Goal: Use online tool/utility: Utilize a website feature to perform a specific function

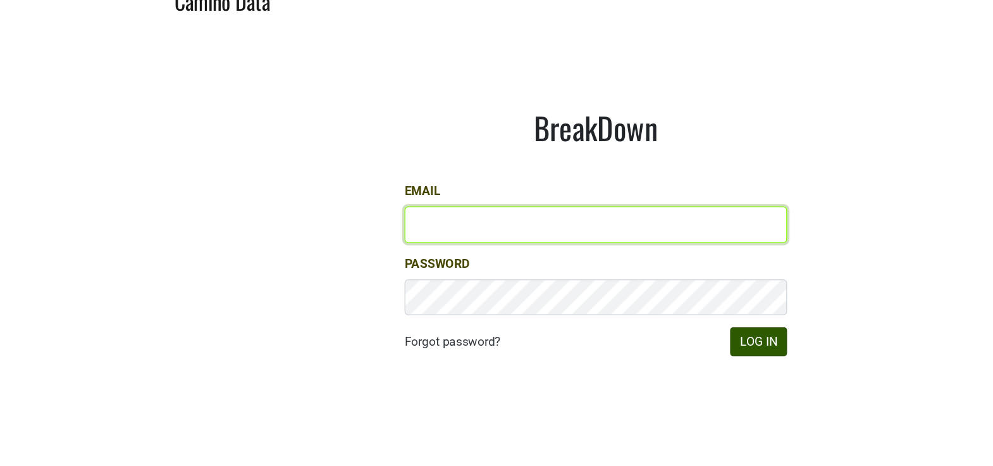
type input "[EMAIL_ADDRESS][DOMAIN_NAME]"
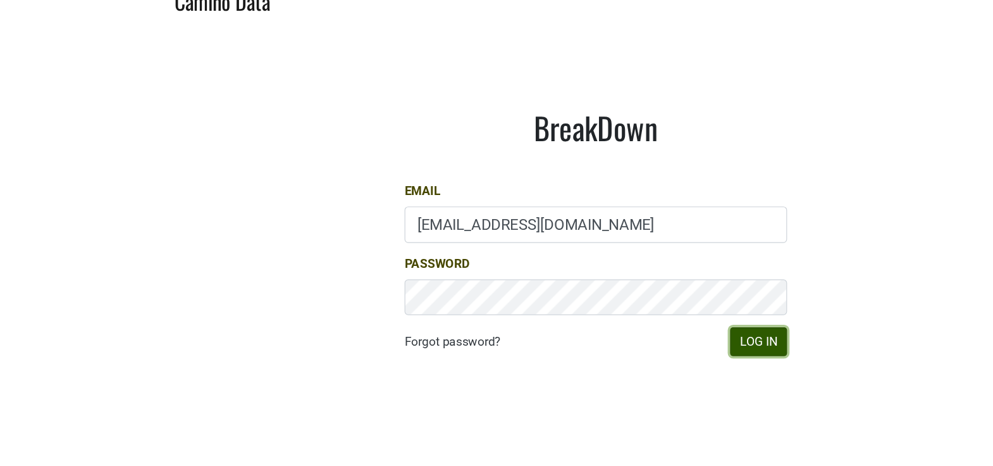
click at [626, 299] on button "Log In" at bounding box center [632, 305] width 47 height 24
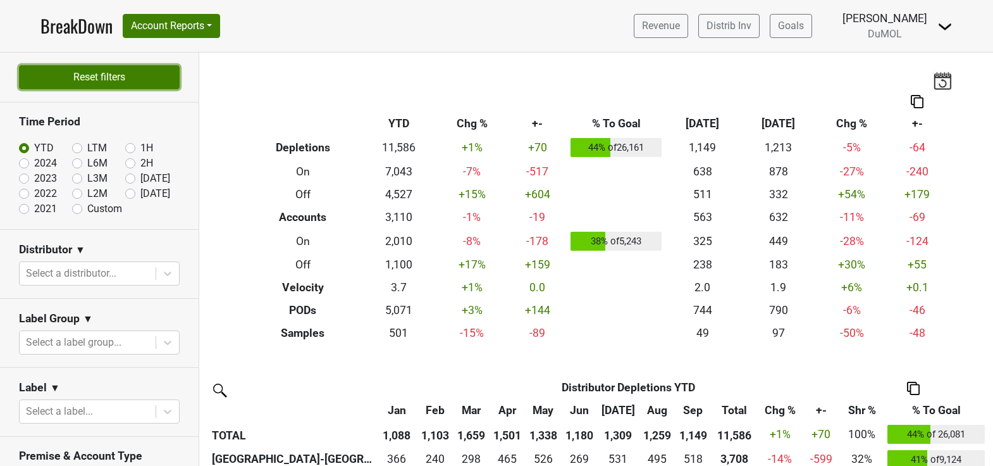
click at [133, 71] on button "Reset filters" at bounding box center [99, 77] width 161 height 24
checkbox input "false"
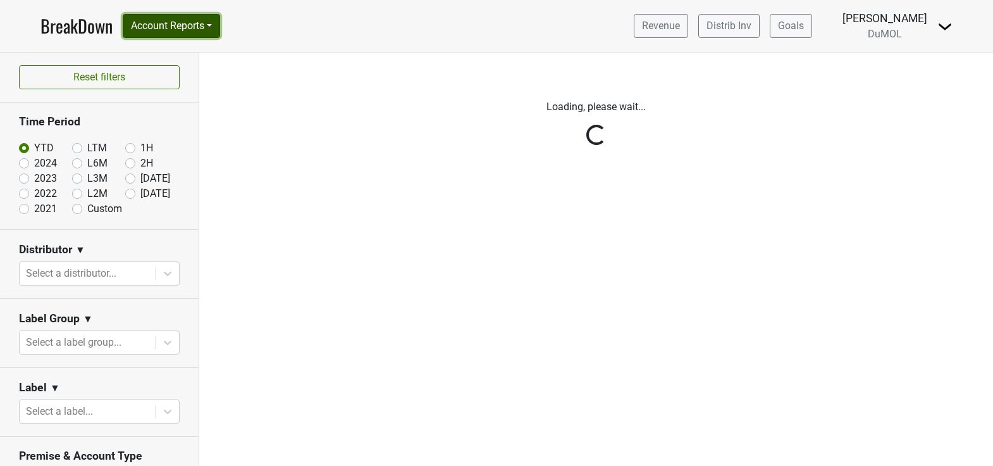
click at [215, 20] on button "Account Reports" at bounding box center [171, 26] width 97 height 24
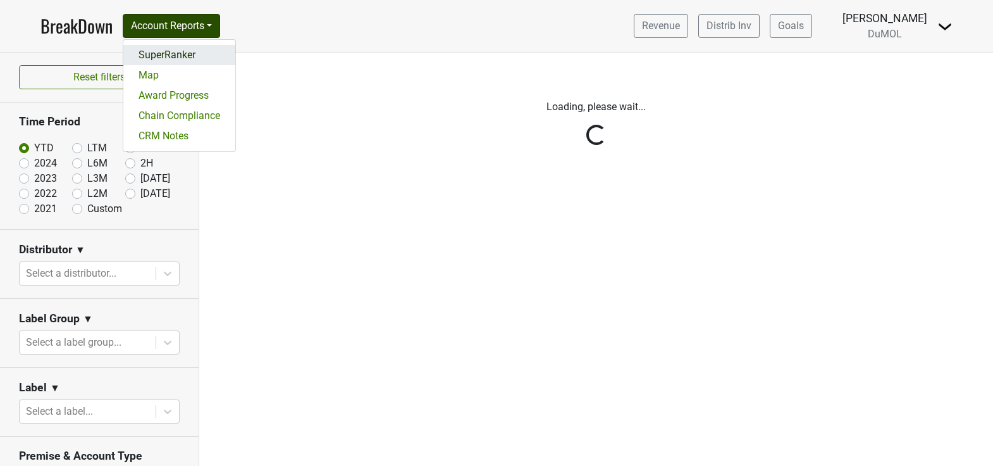
click at [203, 54] on link "SuperRanker" at bounding box center [179, 55] width 112 height 20
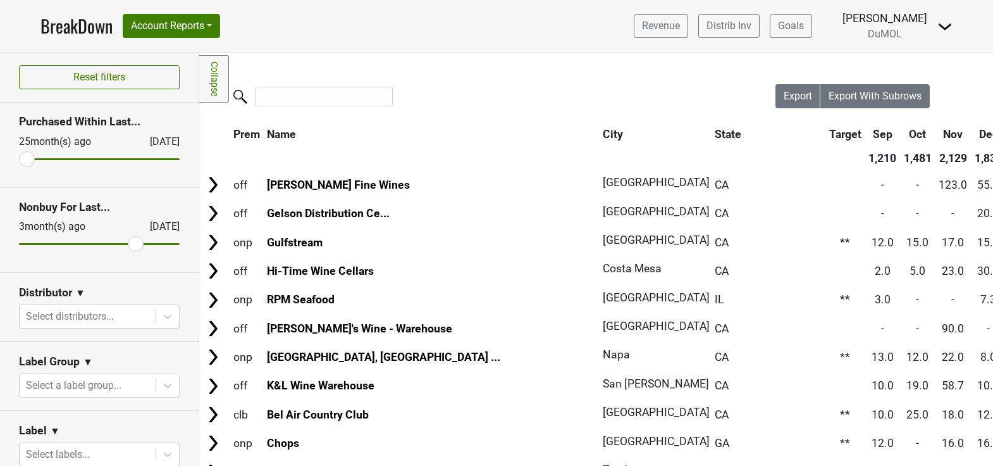
drag, startPoint x: 172, startPoint y: 246, endPoint x: 133, endPoint y: 244, distance: 39.3
click at [133, 244] on input "range" at bounding box center [99, 244] width 161 height 2
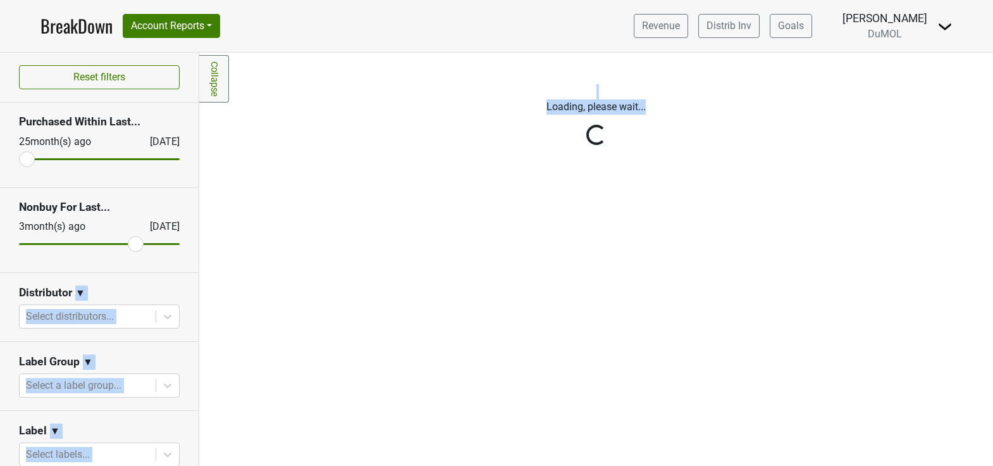
click at [228, 244] on div "Reset filters Purchased Within Last... [DATE] [DATE] Nonbuy For Last... [DATE] …" at bounding box center [496, 259] width 993 height 413
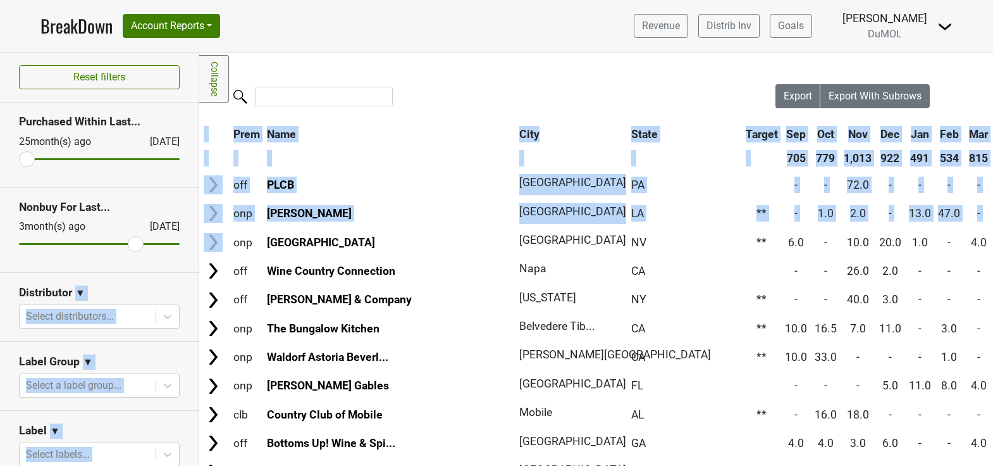
click at [133, 243] on input "range" at bounding box center [99, 244] width 161 height 2
drag, startPoint x: 133, startPoint y: 242, endPoint x: 242, endPoint y: 241, distance: 108.8
click at [180, 243] on input "range" at bounding box center [99, 244] width 161 height 2
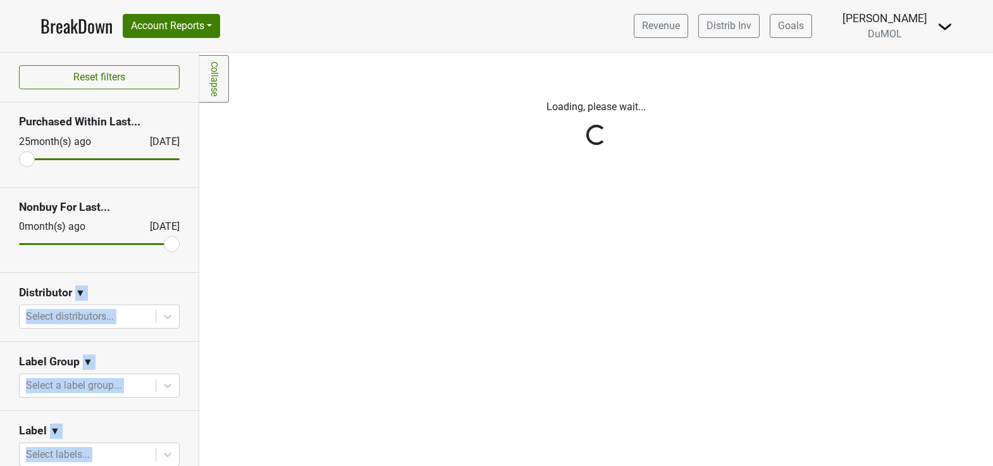
click at [172, 243] on div "Reset filters Purchased Within Last... [DATE] [DATE] Nonbuy For Last... [DATE] …" at bounding box center [99, 259] width 199 height 413
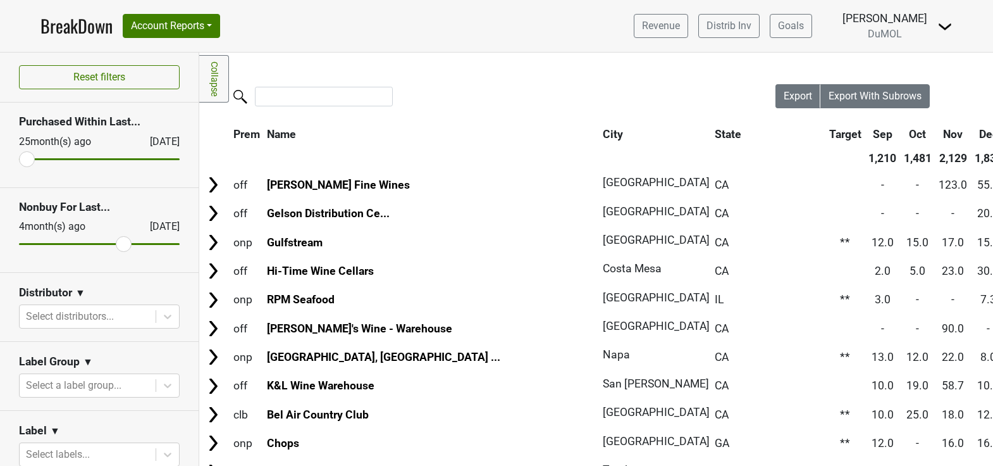
drag, startPoint x: 168, startPoint y: 242, endPoint x: 127, endPoint y: 242, distance: 41.8
click at [127, 243] on input "range" at bounding box center [99, 244] width 161 height 2
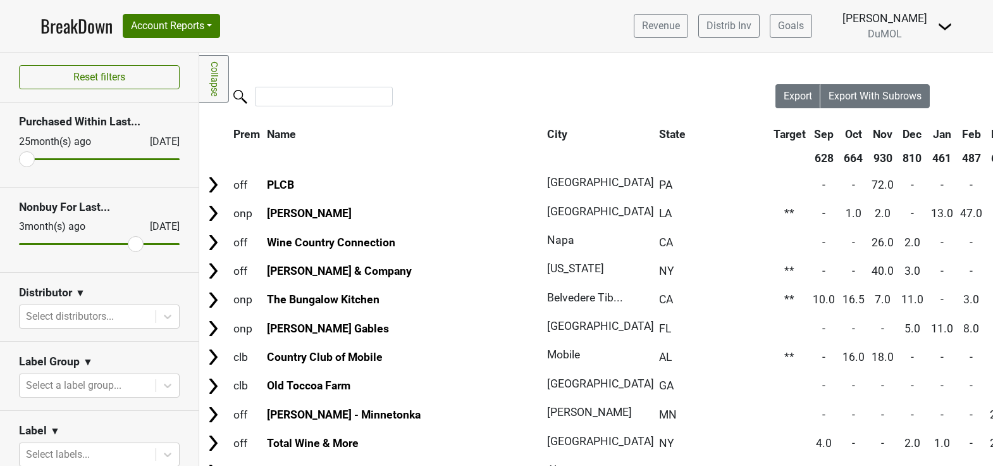
drag, startPoint x: 124, startPoint y: 244, endPoint x: 132, endPoint y: 243, distance: 8.2
type input "3"
click at [132, 243] on input "range" at bounding box center [99, 244] width 161 height 2
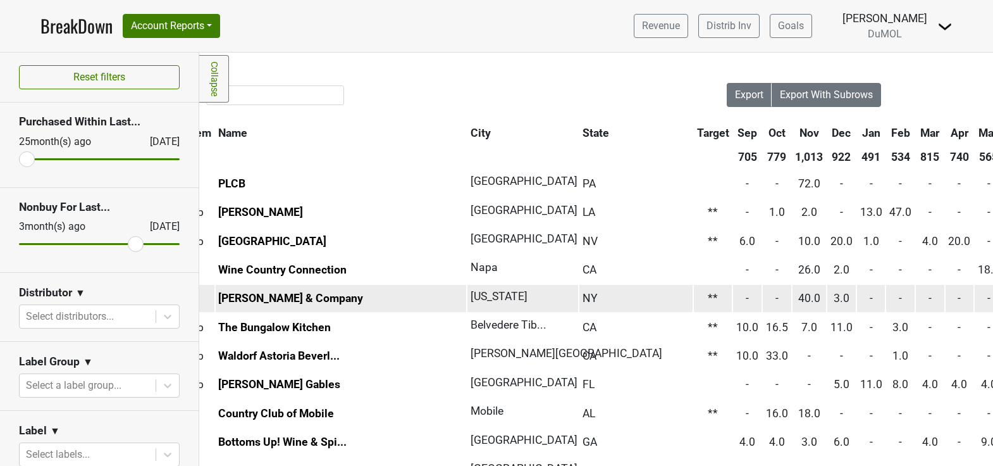
scroll to position [1, 0]
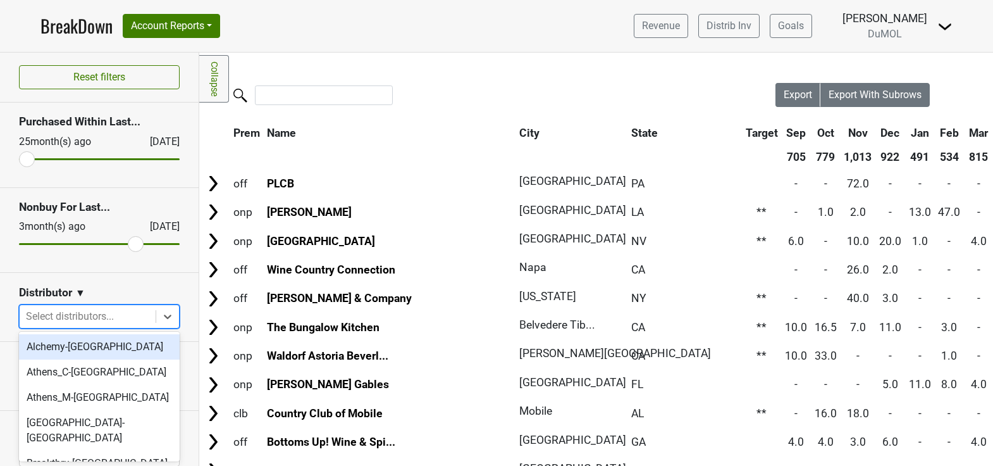
click at [104, 316] on div at bounding box center [87, 316] width 123 height 18
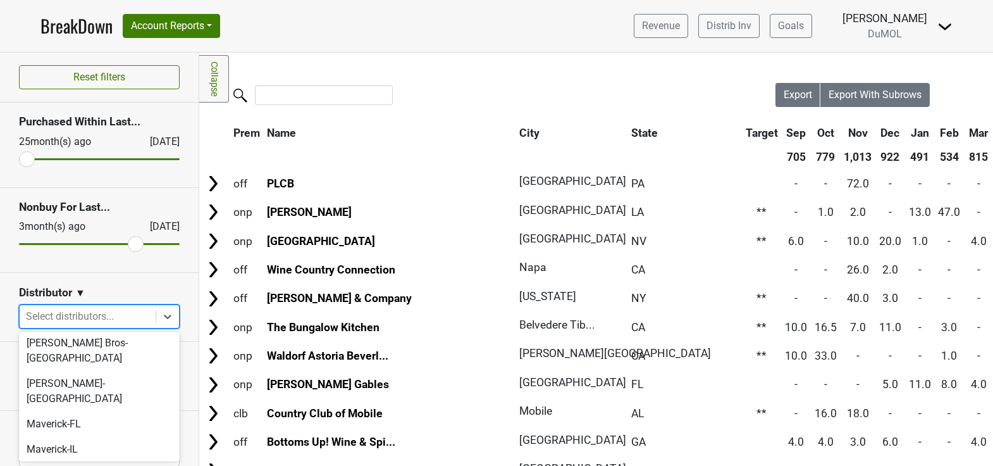
scroll to position [557, 0]
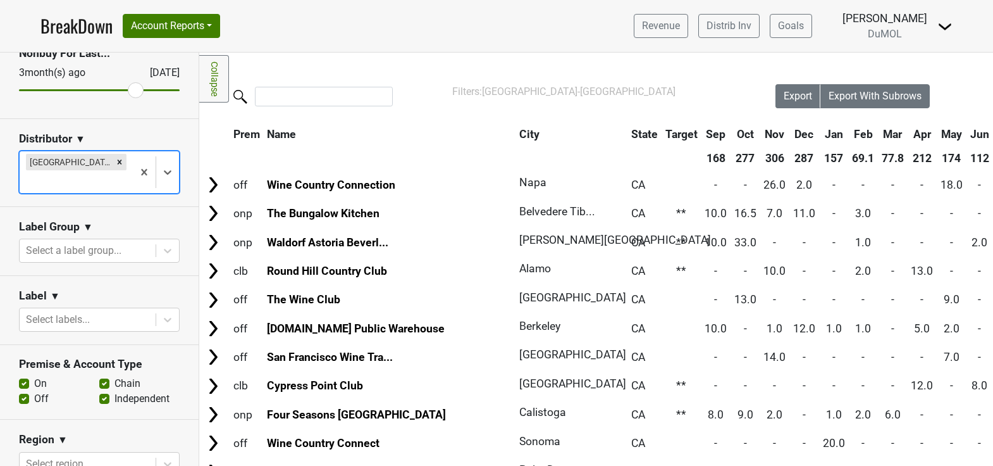
scroll to position [164, 0]
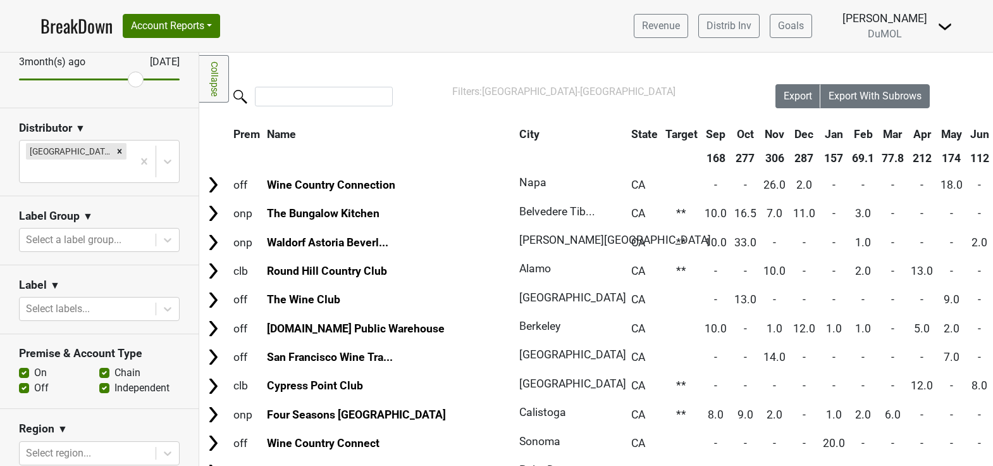
click at [34, 380] on label "Off" at bounding box center [41, 387] width 15 height 15
click at [22, 380] on input "Off" at bounding box center [24, 386] width 10 height 13
checkbox input "false"
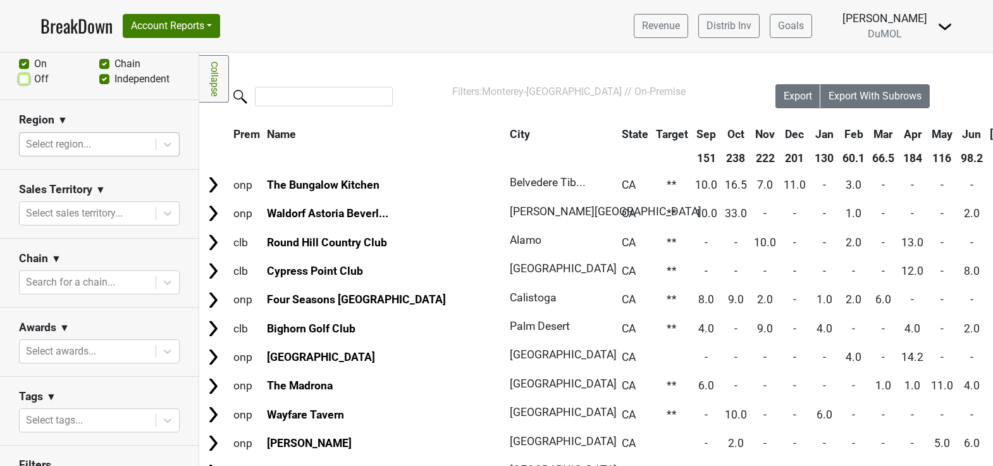
scroll to position [519, 0]
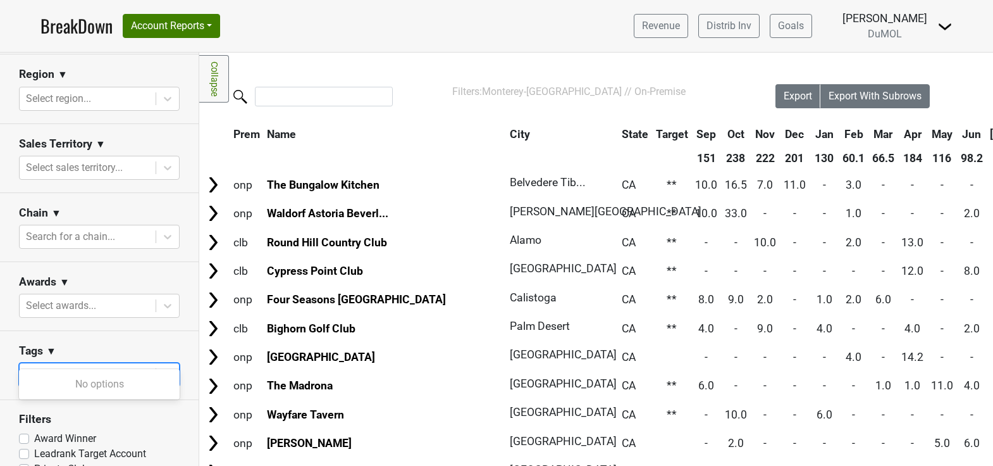
click at [46, 366] on div at bounding box center [87, 375] width 123 height 18
click at [47, 366] on div at bounding box center [87, 375] width 123 height 18
click at [68, 297] on div at bounding box center [87, 306] width 123 height 18
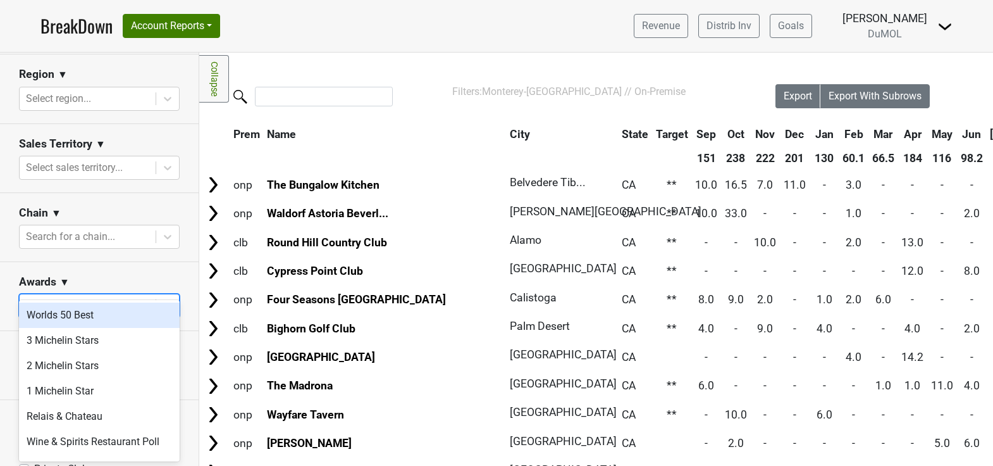
click at [68, 297] on div at bounding box center [87, 306] width 123 height 18
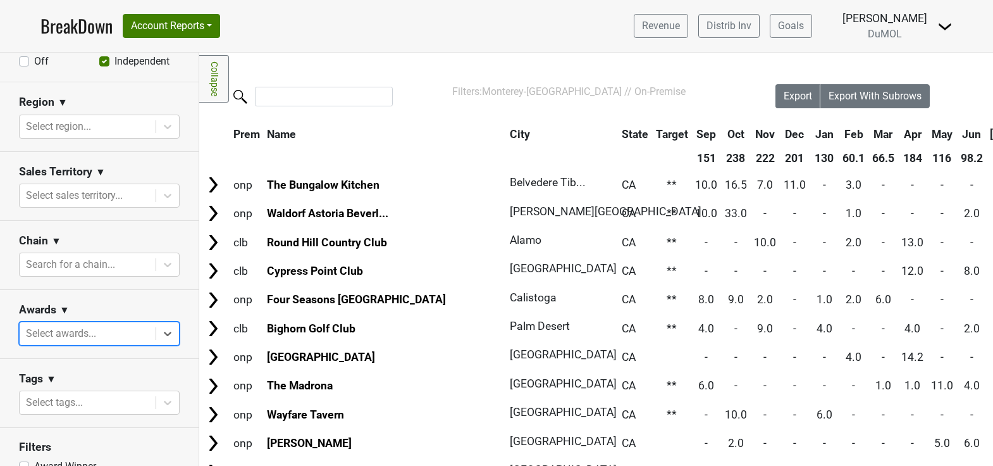
scroll to position [475, 0]
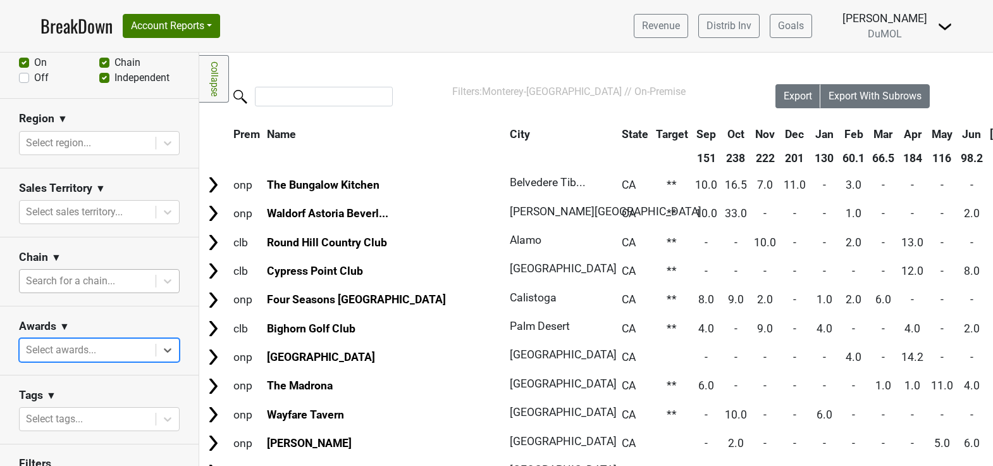
click at [69, 272] on div at bounding box center [87, 281] width 123 height 18
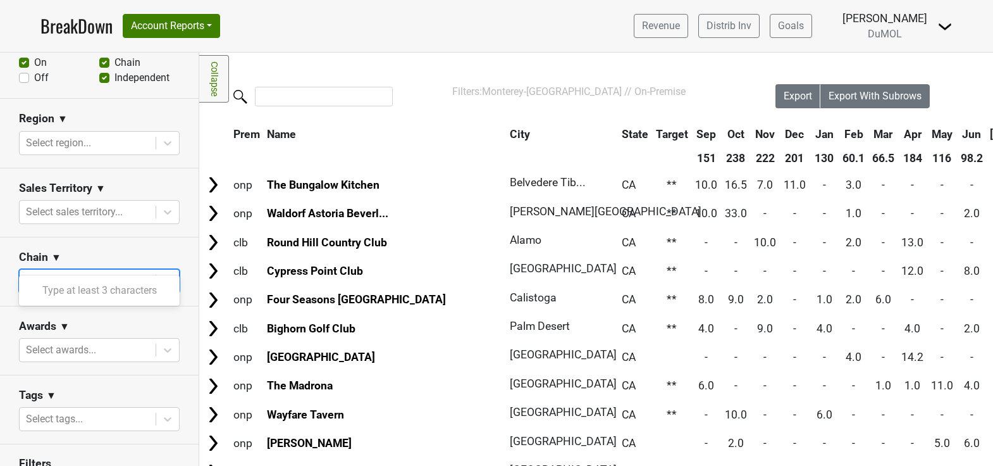
click at [69, 272] on div at bounding box center [87, 281] width 123 height 18
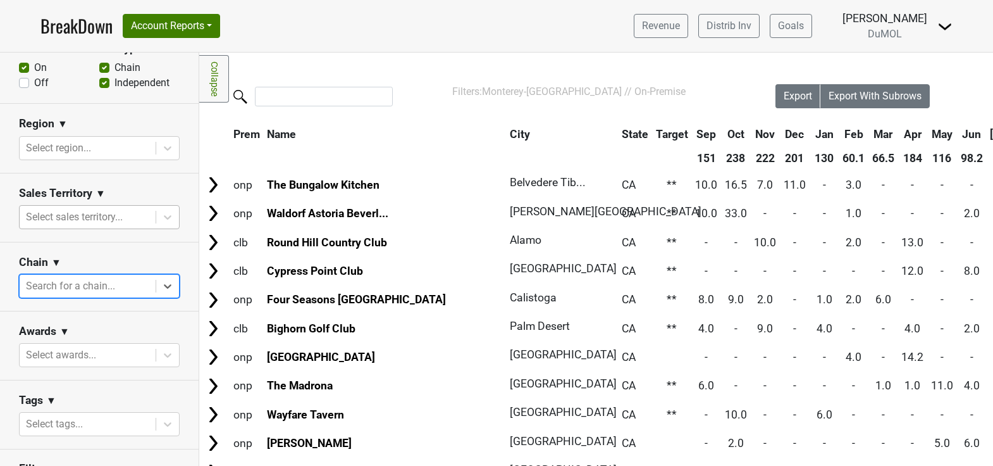
click at [105, 208] on div at bounding box center [87, 217] width 123 height 18
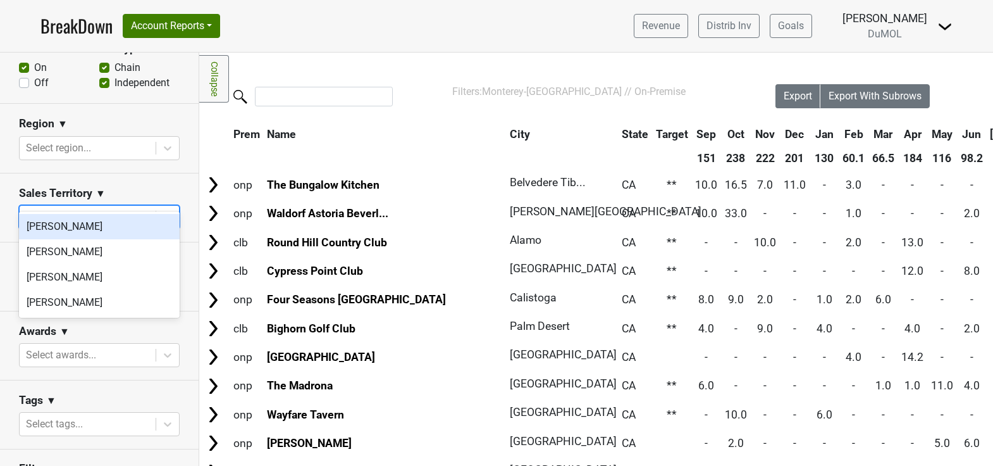
click at [105, 208] on div at bounding box center [87, 217] width 123 height 18
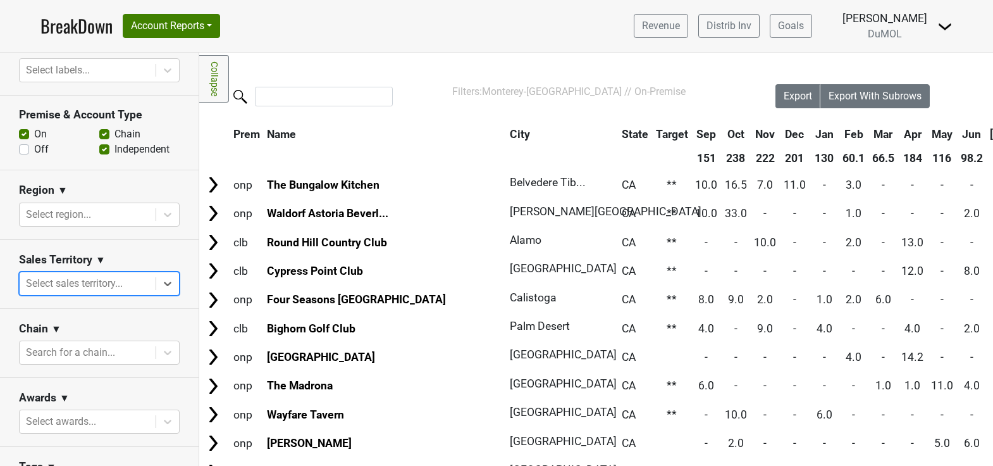
scroll to position [388, 0]
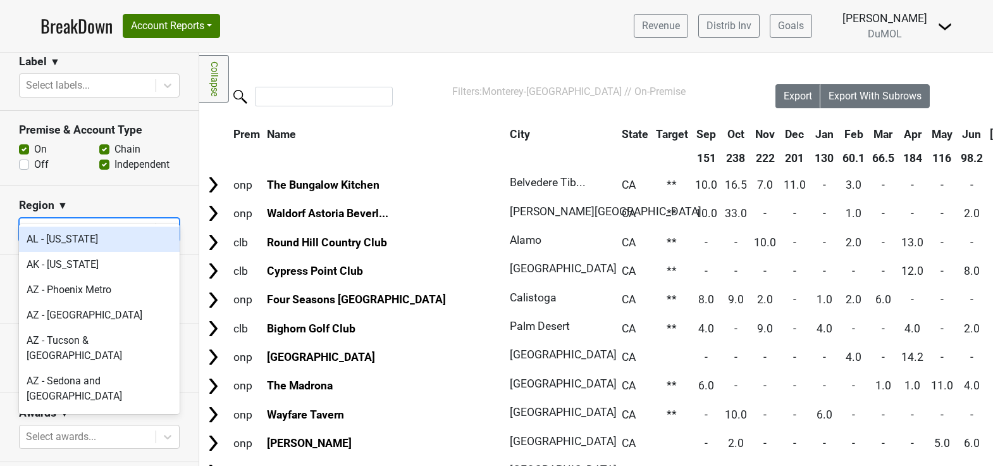
click at [98, 221] on div at bounding box center [87, 230] width 123 height 18
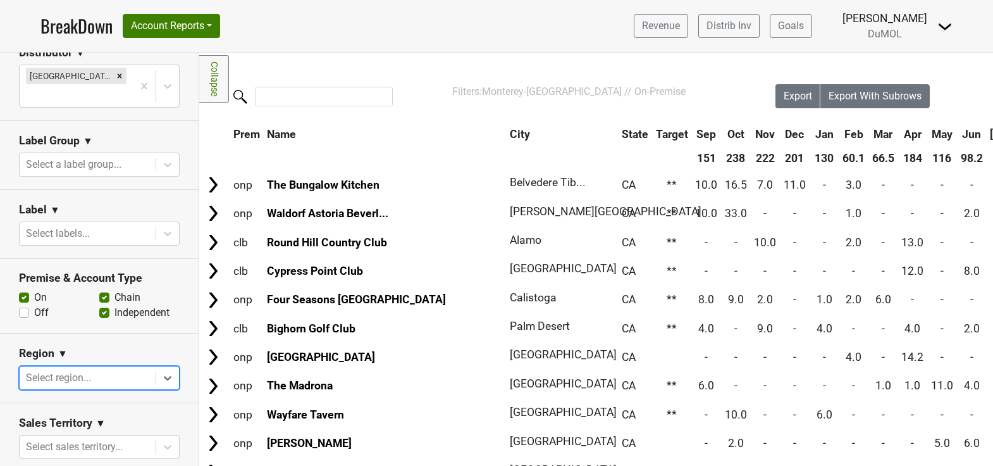
scroll to position [220, 0]
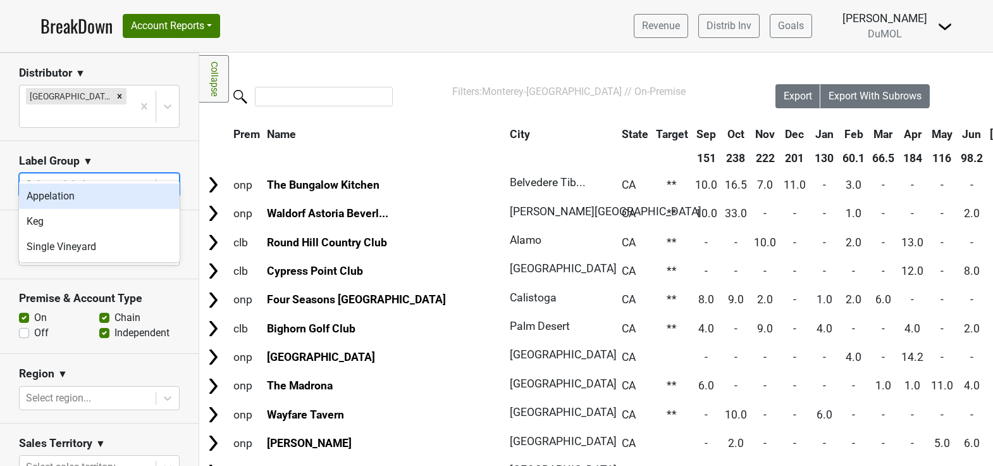
click at [97, 176] on div at bounding box center [87, 185] width 123 height 18
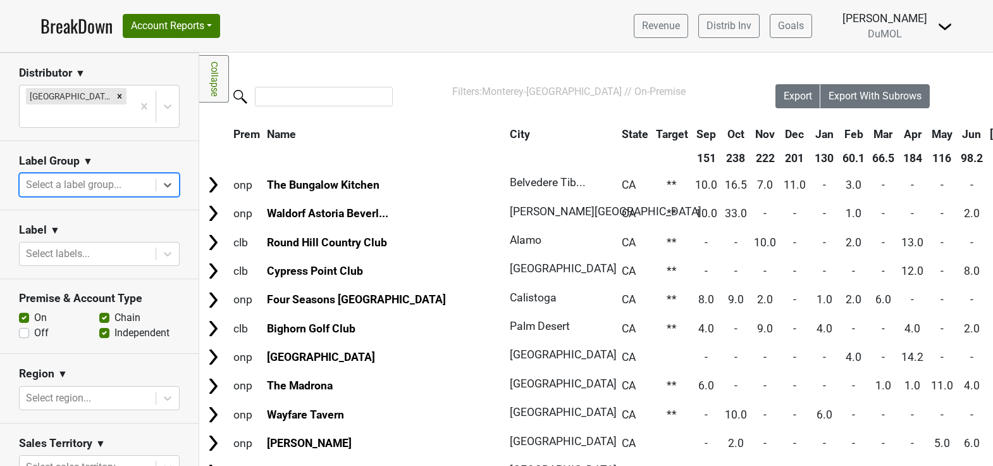
click at [97, 176] on div at bounding box center [87, 185] width 123 height 18
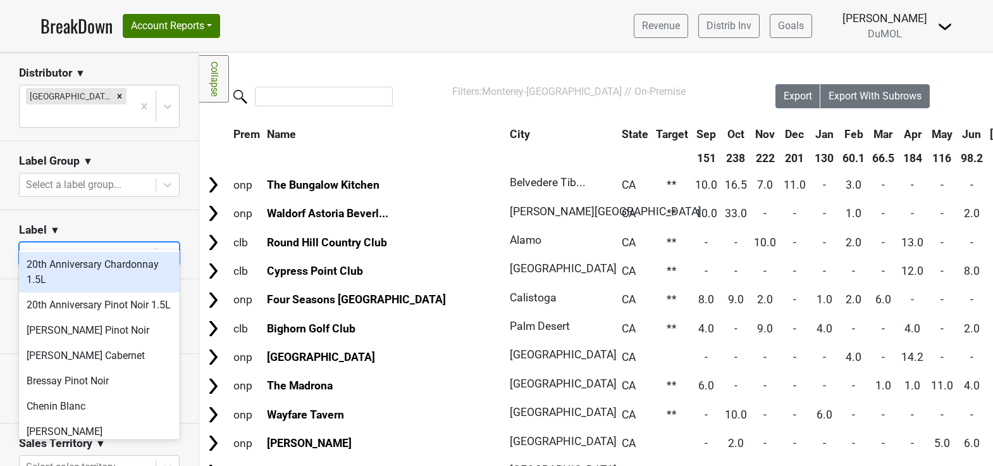
click at [85, 245] on div at bounding box center [87, 254] width 123 height 18
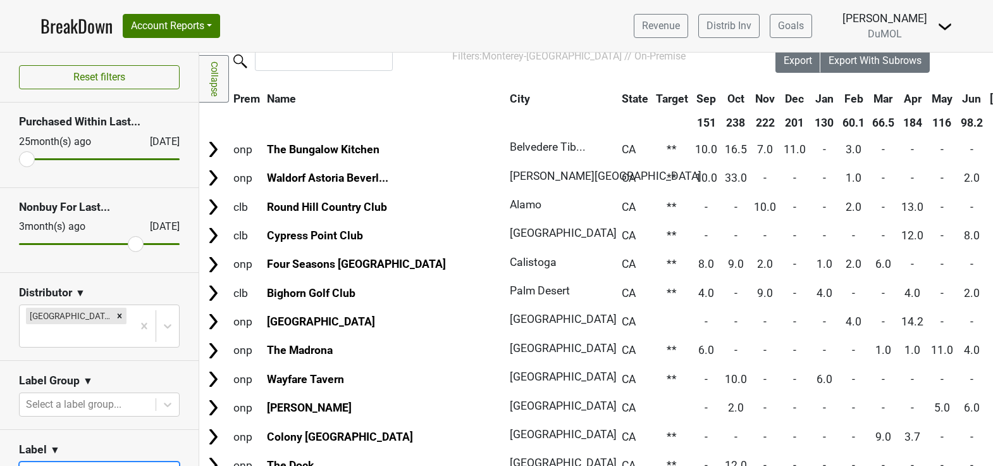
scroll to position [0, 0]
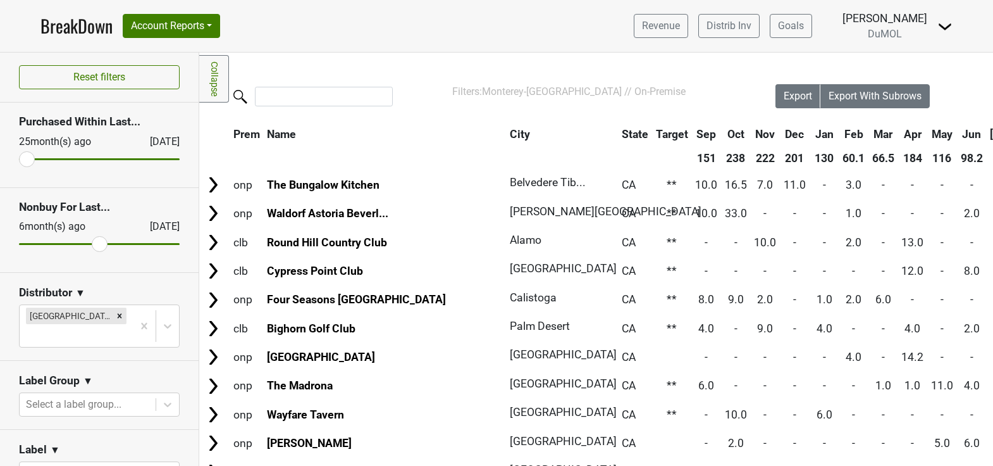
drag, startPoint x: 135, startPoint y: 240, endPoint x: 101, endPoint y: 242, distance: 34.2
click at [101, 243] on input "range" at bounding box center [99, 244] width 161 height 2
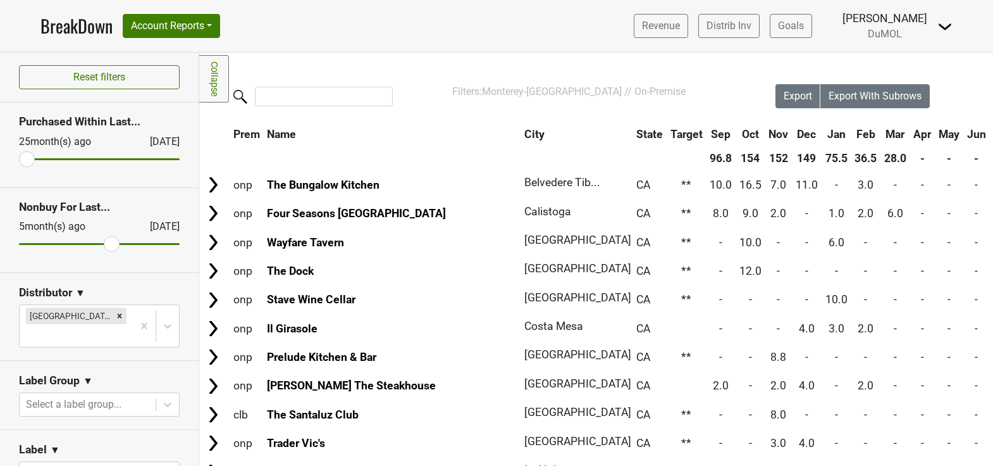
drag, startPoint x: 97, startPoint y: 243, endPoint x: 110, endPoint y: 242, distance: 13.3
click at [110, 243] on input "range" at bounding box center [99, 244] width 161 height 2
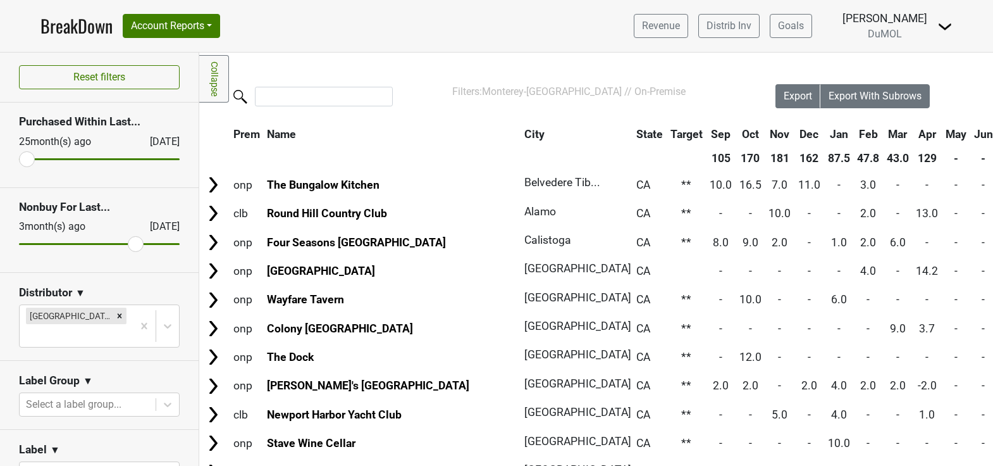
drag, startPoint x: 108, startPoint y: 241, endPoint x: 130, endPoint y: 242, distance: 21.5
type input "3"
click at [130, 243] on input "range" at bounding box center [99, 244] width 161 height 2
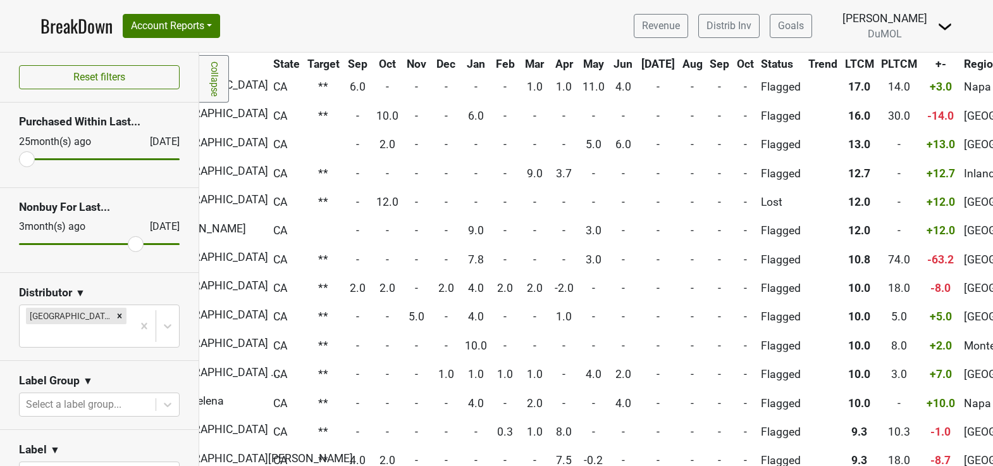
scroll to position [0, 349]
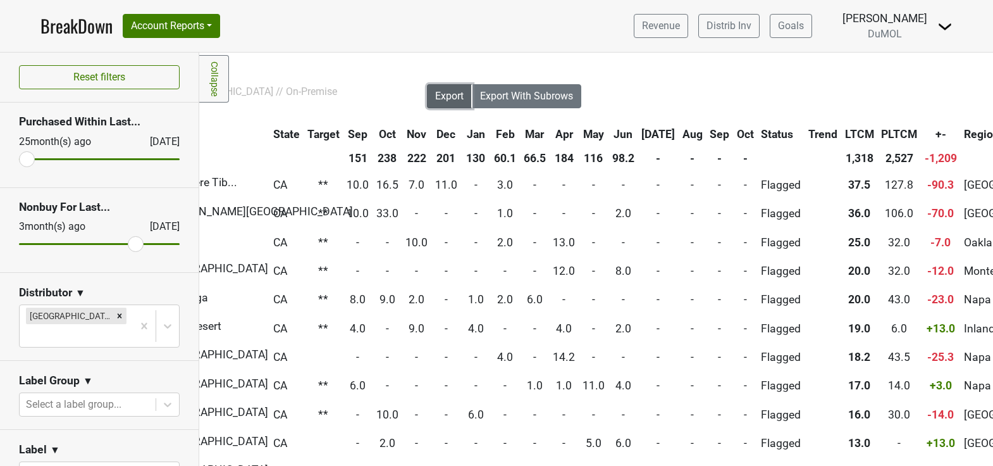
click at [445, 97] on span "Export" at bounding box center [449, 96] width 28 height 12
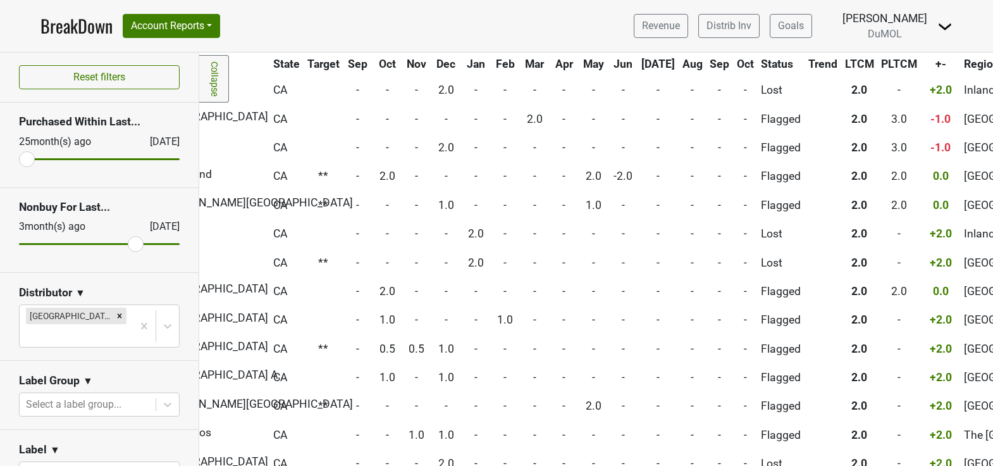
scroll to position [6889, 349]
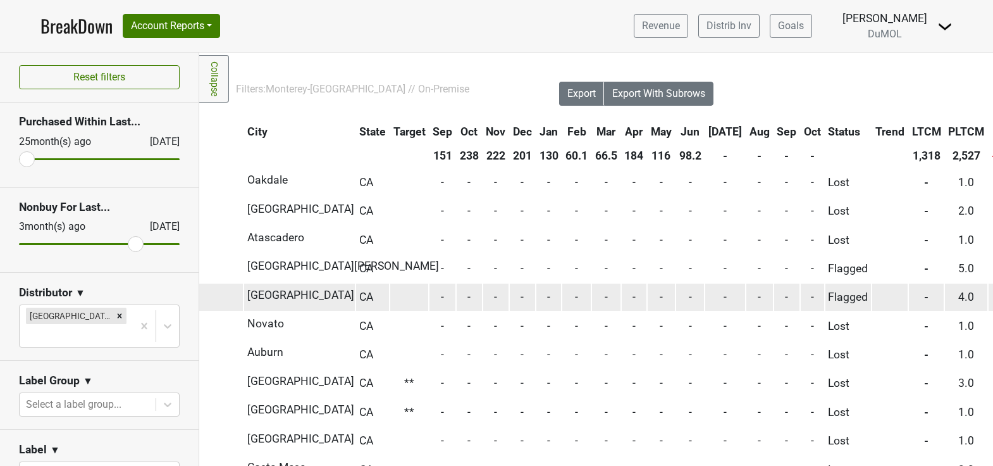
scroll to position [3, 117]
